Goal: Answer question/provide support: Share knowledge or assist other users

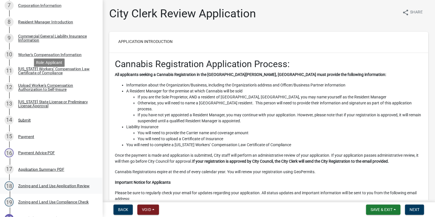
scroll to position [288, 0]
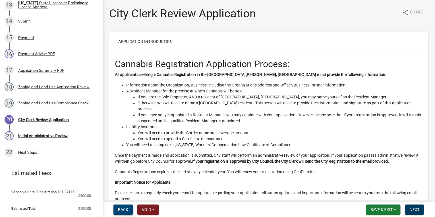
click at [126, 135] on span "Back" at bounding box center [123, 209] width 10 height 5
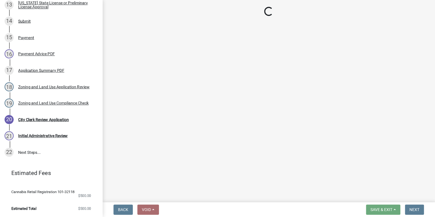
select select "8b37991c-dfaa-4d3e-855b-ca364479cb4f"
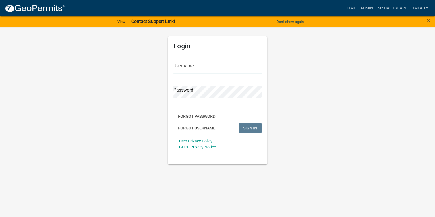
type input "jmead"
click at [254, 128] on span "SIGN IN" at bounding box center [250, 127] width 14 height 5
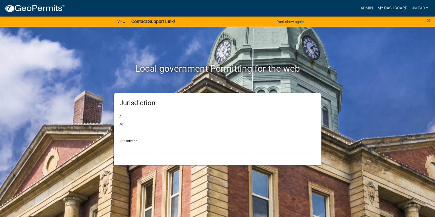
click at [379, 8] on link "My Dashboard" at bounding box center [392, 8] width 34 height 11
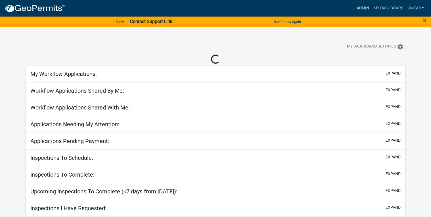
click at [362, 9] on link "Admin" at bounding box center [362, 8] width 17 height 11
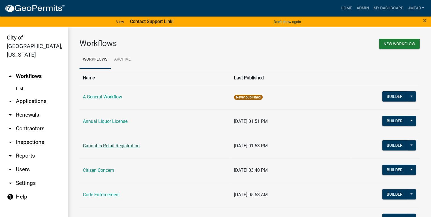
click at [131, 147] on link "Cannabis Retail Registration" at bounding box center [111, 145] width 57 height 5
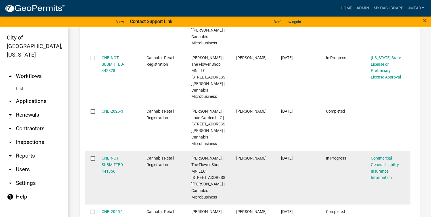
scroll to position [545, 0]
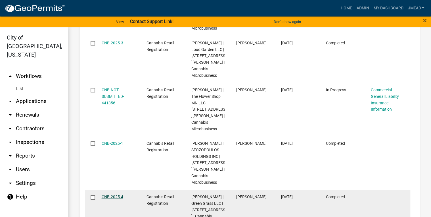
click at [116, 194] on link "CNB-2025-4" at bounding box center [113, 196] width 22 height 5
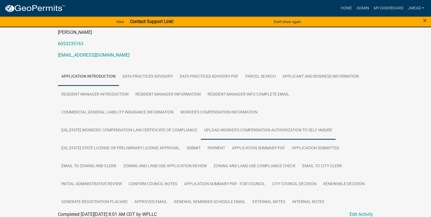
scroll to position [68, 0]
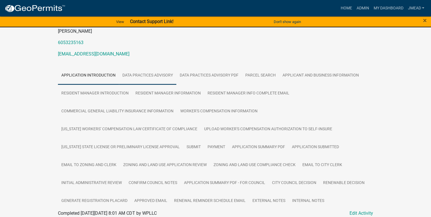
click at [149, 76] on link "Data Practices Advisory" at bounding box center [147, 75] width 57 height 18
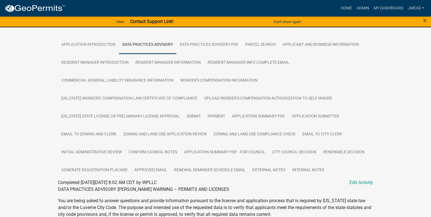
scroll to position [91, 0]
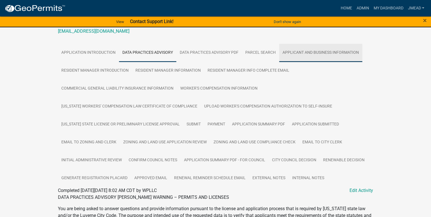
click at [307, 55] on link "Applicant and Business Information" at bounding box center [320, 53] width 83 height 18
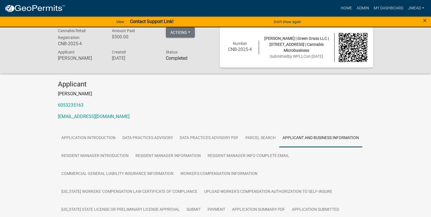
scroll to position [0, 0]
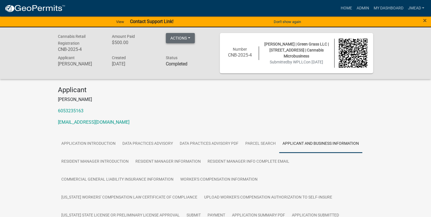
click at [194, 40] on button "Actions" at bounding box center [180, 38] width 29 height 10
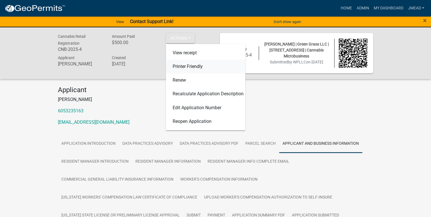
click at [198, 65] on link "Printer Friendly" at bounding box center [206, 67] width 80 height 14
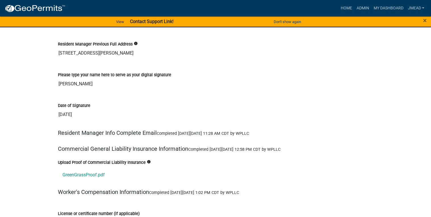
scroll to position [2227, 0]
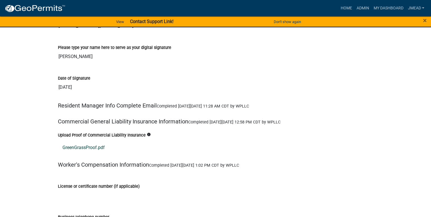
click at [94, 141] on link "GreenGrassProof.pdf" at bounding box center [215, 148] width 315 height 14
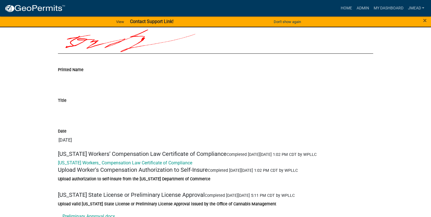
scroll to position [2930, 0]
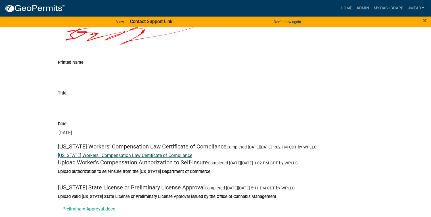
click at [163, 153] on link "[US_STATE] Workers_ Compensation Law Certificate of Compliance" at bounding box center [125, 155] width 134 height 5
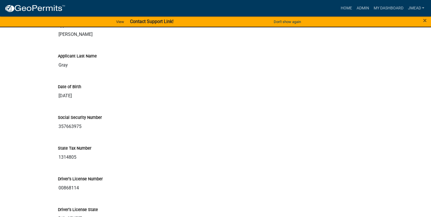
scroll to position [748, 0]
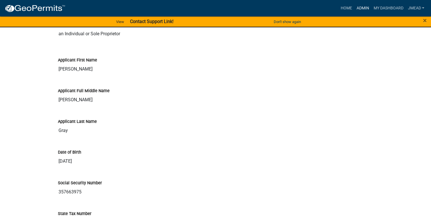
click at [362, 8] on link "Admin" at bounding box center [362, 8] width 17 height 11
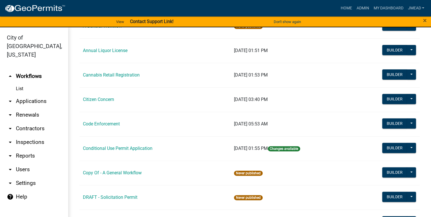
scroll to position [68, 0]
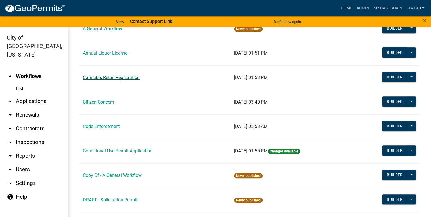
click at [122, 77] on link "Cannabis Retail Registration" at bounding box center [111, 77] width 57 height 5
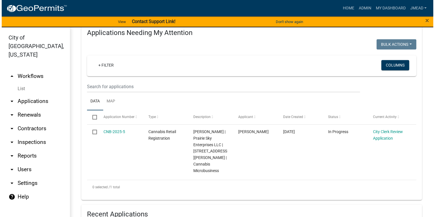
scroll to position [114, 0]
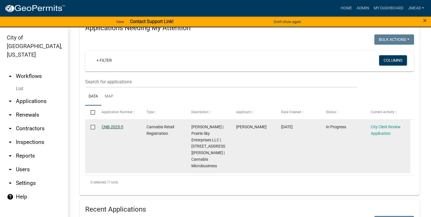
click at [112, 129] on link "CNB-2025-5" at bounding box center [113, 126] width 22 height 5
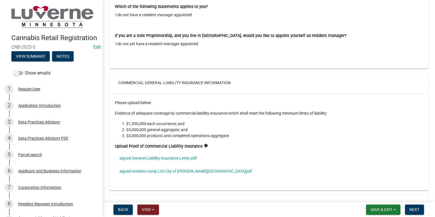
scroll to position [3340, 0]
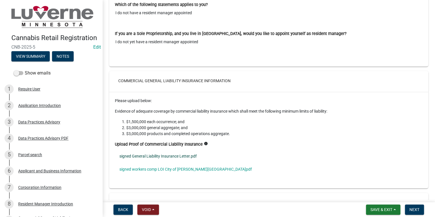
click at [160, 149] on link "signed General Liability Insurance Letter.pdf" at bounding box center [268, 155] width 307 height 13
click at [177, 162] on link "signed workers comp LOI City of [PERSON_NAME][GEOGRAPHIC_DATA]pdf" at bounding box center [268, 168] width 307 height 13
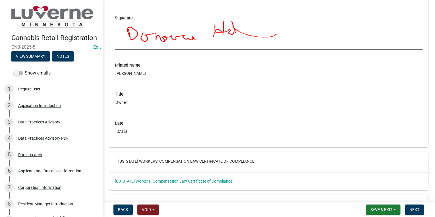
scroll to position [4090, 0]
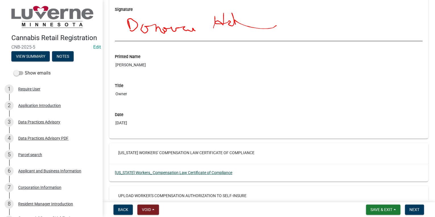
click at [220, 170] on link "[US_STATE] Workers_ Compensation Law Certificate of Compliance" at bounding box center [173, 172] width 117 height 5
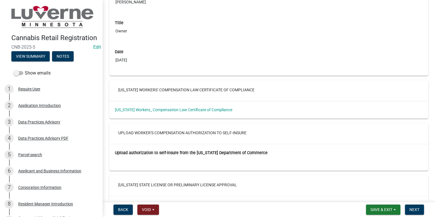
scroll to position [4180, 0]
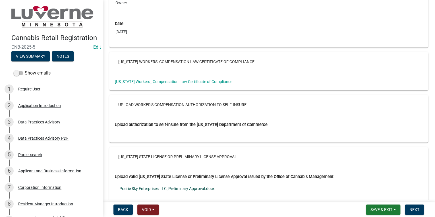
click at [204, 182] on link "Prairie Sky Enterprises LLC_Preliminary Approval.docx" at bounding box center [268, 188] width 307 height 13
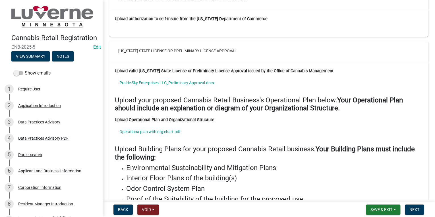
scroll to position [4294, 0]
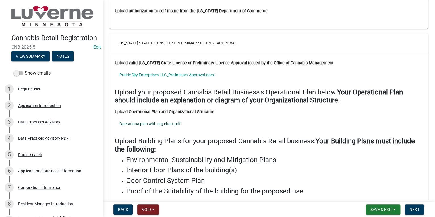
click at [150, 117] on link "Operationa plan with org chart.pdf" at bounding box center [268, 123] width 307 height 13
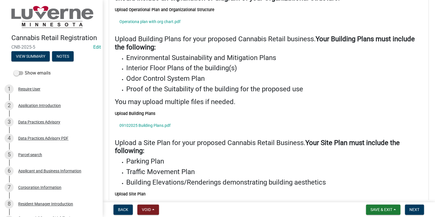
scroll to position [4408, 0]
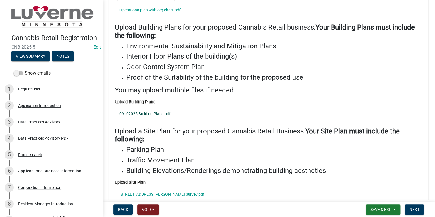
click at [161, 107] on link "09102025 Building Plans.pdf" at bounding box center [268, 113] width 307 height 13
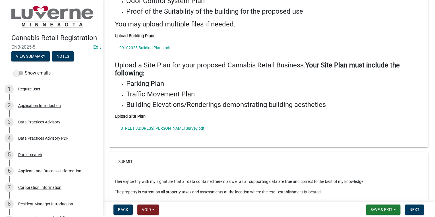
scroll to position [4476, 0]
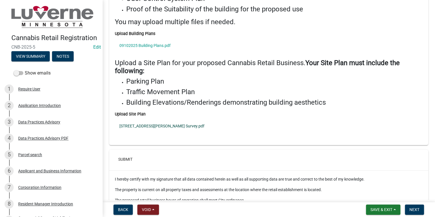
click at [142, 119] on link "[STREET_ADDRESS][PERSON_NAME] Survey.pdf" at bounding box center [268, 125] width 307 height 13
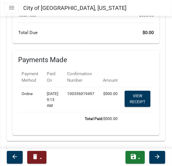
scroll to position [5424, 0]
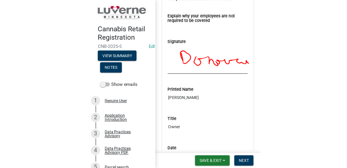
scroll to position [4697, 0]
